Goal: Complete application form

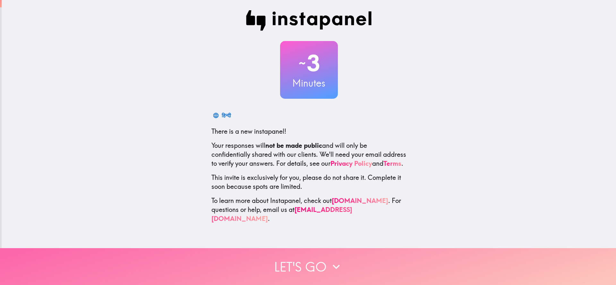
click at [317, 262] on button "Let's go" at bounding box center [308, 266] width 616 height 37
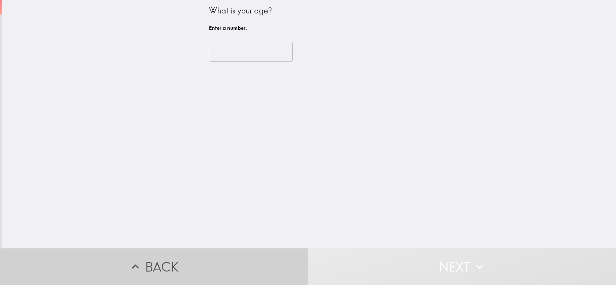
click at [131, 260] on icon "button" at bounding box center [135, 267] width 14 height 14
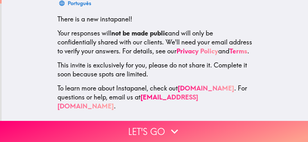
scroll to position [114, 0]
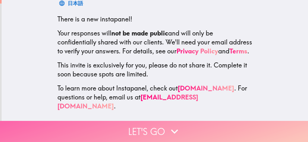
click at [167, 130] on icon "button" at bounding box center [174, 132] width 14 height 14
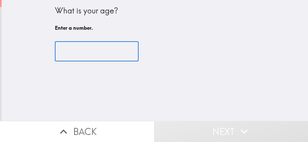
click at [106, 53] on input "number" at bounding box center [97, 52] width 84 height 20
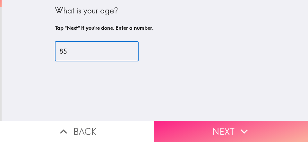
type input "85"
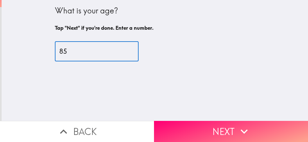
click at [221, 123] on button "Next" at bounding box center [231, 131] width 154 height 21
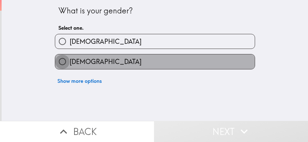
click at [58, 63] on input "[DEMOGRAPHIC_DATA]" at bounding box center [62, 62] width 14 height 14
radio input "true"
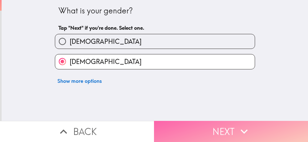
click at [227, 132] on button "Next" at bounding box center [231, 131] width 154 height 21
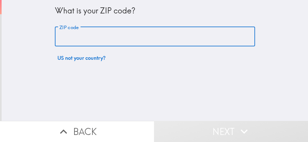
click at [96, 38] on input "ZIP code" at bounding box center [155, 37] width 200 height 20
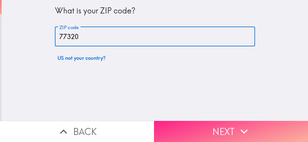
type input "77320"
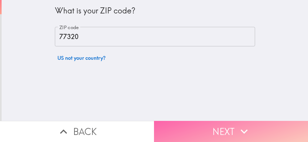
click at [222, 133] on button "Next" at bounding box center [231, 131] width 154 height 21
